Goal: Task Accomplishment & Management: Manage account settings

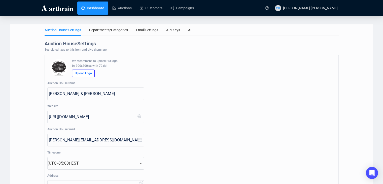
click at [97, 12] on link "Dashboard" at bounding box center [92, 8] width 23 height 13
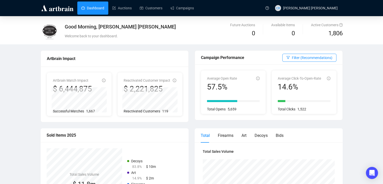
click at [124, 12] on link "Auctions" at bounding box center [121, 8] width 19 height 13
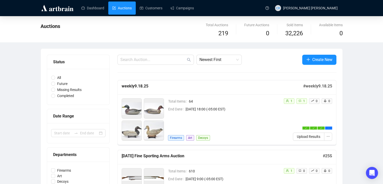
click at [125, 10] on link "Auctions" at bounding box center [121, 8] width 19 height 13
click at [149, 5] on link "Customers" at bounding box center [151, 8] width 23 height 13
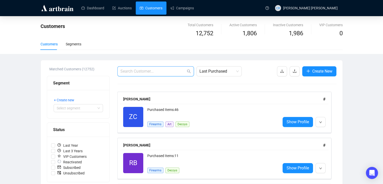
click at [164, 71] on input "text" at bounding box center [152, 71] width 65 height 6
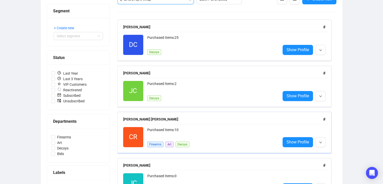
scroll to position [101, 0]
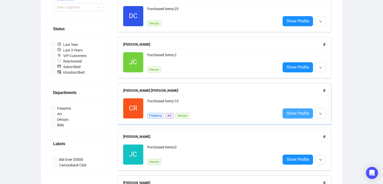
type input "[PERSON_NAME]"
click at [296, 114] on span "Show Profile" at bounding box center [297, 113] width 22 height 6
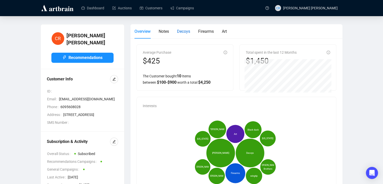
click at [186, 30] on span "Decoys" at bounding box center [183, 31] width 13 height 5
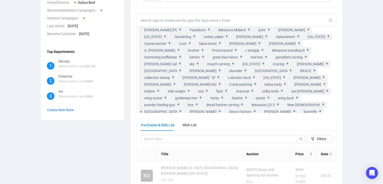
scroll to position [224, 0]
click at [351, 104] on div "[PERSON_NAME] Recommendations Customer Info ID Email [EMAIL_ADDRESS][DOMAIN_NAM…" at bounding box center [191, 108] width 362 height 471
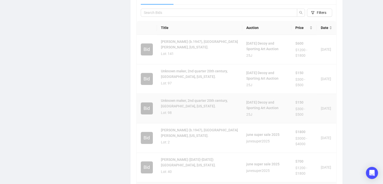
scroll to position [268, 0]
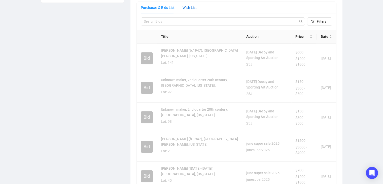
click at [185, 9] on div "Wish List" at bounding box center [189, 8] width 14 height 6
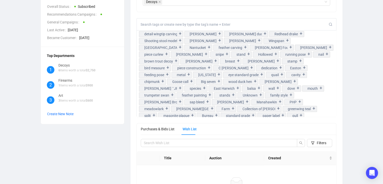
scroll to position [312, 0]
click at [367, 45] on div "[PERSON_NAME] Recommendations Customer Info ID Email [EMAIL_ADDRESS][DOMAIN_NAM…" at bounding box center [191, 51] width 362 height 349
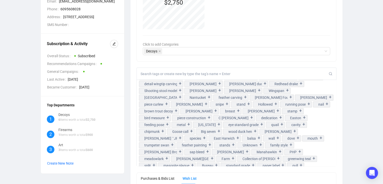
scroll to position [97, 0]
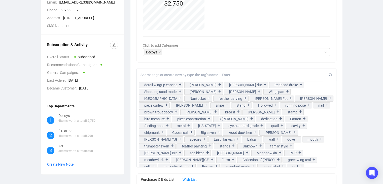
click at [191, 74] on input at bounding box center [234, 74] width 188 height 5
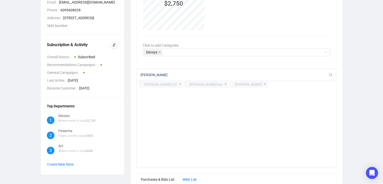
scroll to position [0, 0]
click at [162, 73] on input "[PERSON_NAME]" at bounding box center [234, 74] width 188 height 5
click at [185, 74] on input "[PERSON_NAME]" at bounding box center [234, 74] width 188 height 5
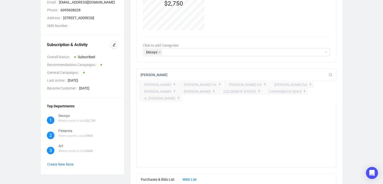
type input "[PERSON_NAME]"
drag, startPoint x: 351, startPoint y: 60, endPoint x: 353, endPoint y: 61, distance: 2.9
click at [353, 61] on div "[PERSON_NAME] Recommendations Customer Info ID Email [EMAIL_ADDRESS][DOMAIN_NAM…" at bounding box center [191, 102] width 362 height 349
click at [357, 81] on div "[PERSON_NAME] Recommendations Customer Info ID Email [EMAIL_ADDRESS][DOMAIN_NAM…" at bounding box center [191, 102] width 362 height 349
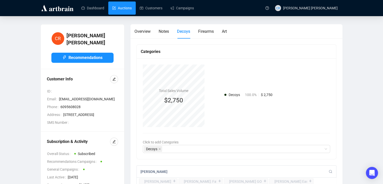
drag, startPoint x: 119, startPoint y: 9, endPoint x: 110, endPoint y: 12, distance: 9.9
click at [119, 9] on link "Auctions" at bounding box center [121, 8] width 19 height 13
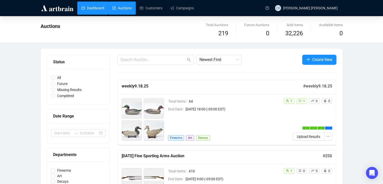
click at [86, 10] on link "Dashboard" at bounding box center [92, 8] width 23 height 13
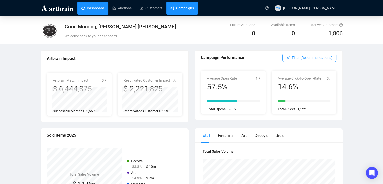
click at [183, 8] on link "Campaigns" at bounding box center [181, 8] width 23 height 13
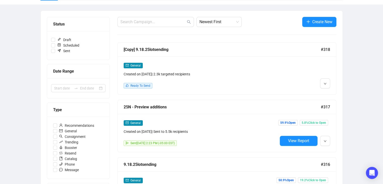
scroll to position [50, 0]
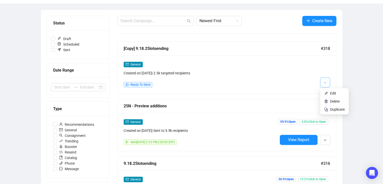
click at [324, 79] on span "button" at bounding box center [324, 82] width 3 height 6
click at [334, 95] on span "Edit" at bounding box center [333, 93] width 6 height 4
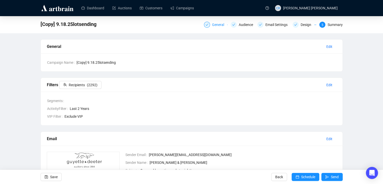
click at [214, 22] on div "General" at bounding box center [219, 25] width 15 height 6
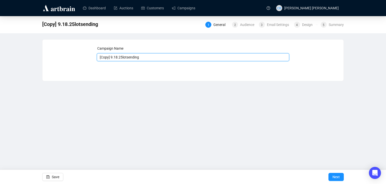
drag, startPoint x: 117, startPoint y: 58, endPoint x: 93, endPoint y: 65, distance: 25.2
click at [93, 65] on div "Campaign Name [Copy] 9.18.25lotsending Save Next" at bounding box center [193, 57] width 289 height 22
type input "9.25.25lotsending"
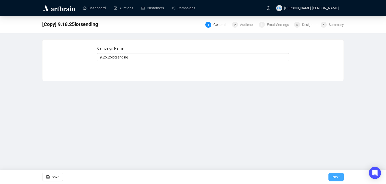
click at [337, 176] on span "Next" at bounding box center [336, 177] width 7 height 14
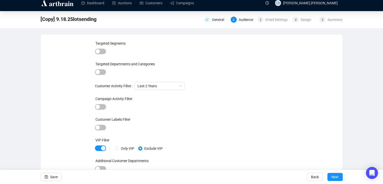
scroll to position [6, 0]
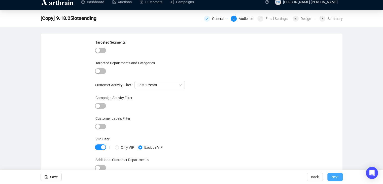
click at [335, 178] on span "Next" at bounding box center [334, 177] width 7 height 14
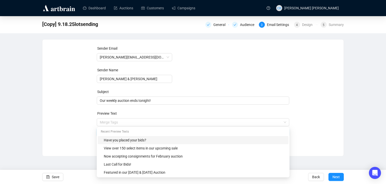
click at [148, 123] on span "Merge Tags Have you placed your bids?" at bounding box center [193, 127] width 193 height 14
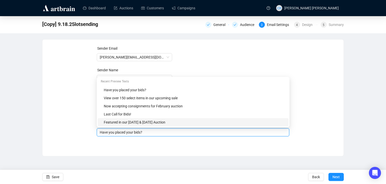
click at [100, 155] on div "Sender Email cooper@guyetteanddeeter.com Sender Name Guyette & Deeter Subject O…" at bounding box center [193, 97] width 302 height 117
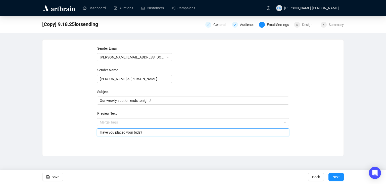
click at [145, 131] on input "Have you placed your bids?" at bounding box center [193, 132] width 187 height 6
click at [161, 151] on div "Sender Email cooper@guyetteanddeeter.com Sender Name Guyette & Deeter Subject O…" at bounding box center [193, 97] width 302 height 117
click at [339, 176] on span "Next" at bounding box center [336, 177] width 7 height 14
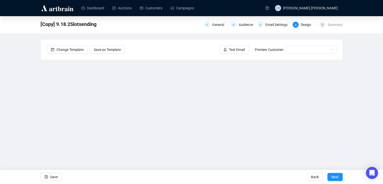
click at [349, 63] on div "[Copy] 9.18.25lotsending General Audience Email Settings 4 Design 5 Summary Cha…" at bounding box center [191, 101] width 383 height 170
click at [54, 175] on span "Save" at bounding box center [54, 177] width 8 height 14
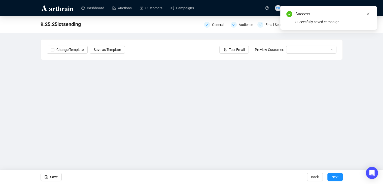
click at [346, 65] on div "9.25.25lotsending General Audience Email Settings 4 Design 5 Summary Change Tem…" at bounding box center [191, 101] width 383 height 170
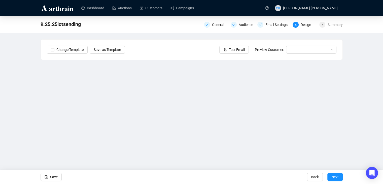
click at [172, 38] on div "9.25.25lotsending General Audience Email Settings 4 Design 5 Summary Change Tem…" at bounding box center [191, 101] width 383 height 170
click at [361, 130] on div "9.25.25lotsending General Audience Email Settings 4 Design 5 Summary Change Tem…" at bounding box center [191, 101] width 383 height 170
click at [361, 127] on div "9.25.25lotsending General Audience Email Settings 4 Design 5 Summary Change Tem…" at bounding box center [191, 101] width 383 height 170
click at [85, 11] on link "Dashboard" at bounding box center [92, 8] width 23 height 13
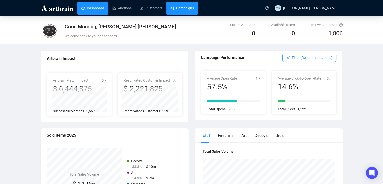
click at [183, 9] on link "Campaigns" at bounding box center [181, 8] width 23 height 13
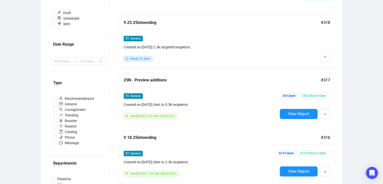
scroll to position [126, 0]
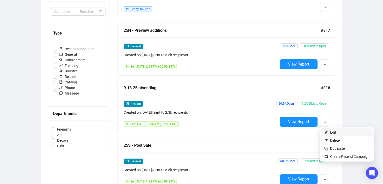
click at [334, 134] on span "Edit" at bounding box center [333, 132] width 6 height 4
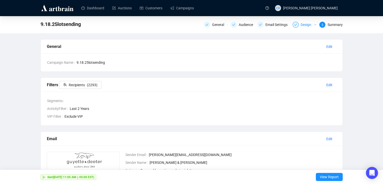
click at [300, 26] on div "Design" at bounding box center [304, 25] width 24 height 6
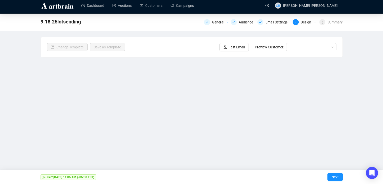
scroll to position [3, 0]
